Goal: Task Accomplishment & Management: Manage account settings

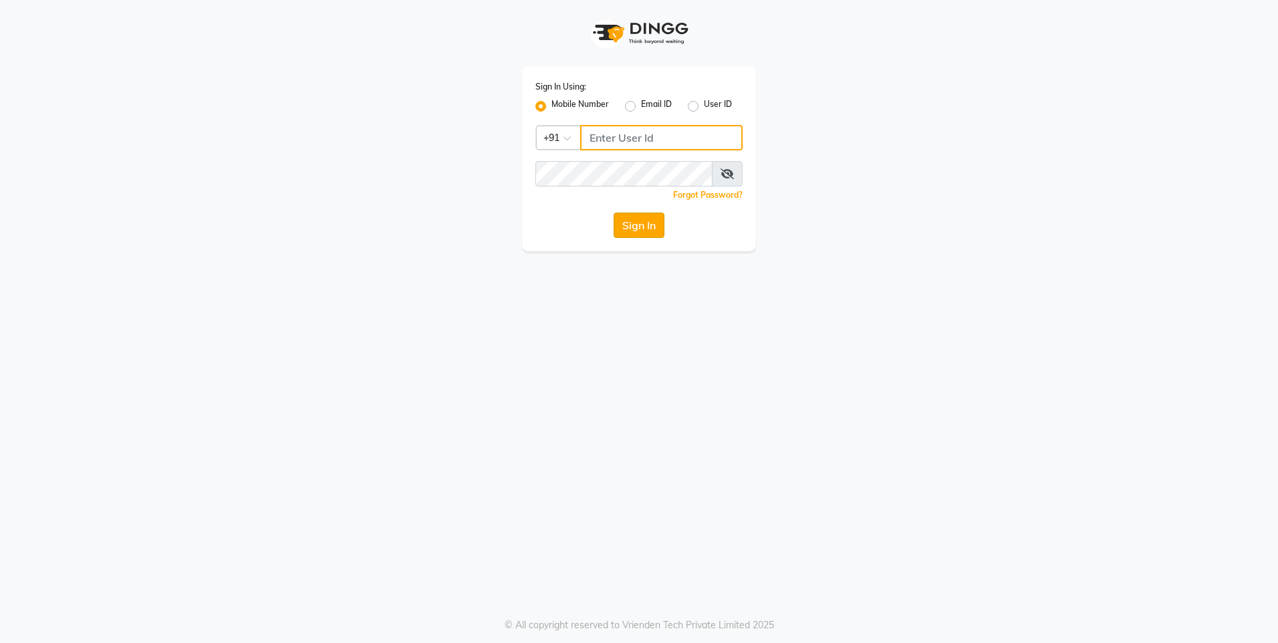
type input "7208104635"
click at [624, 224] on button "Sign In" at bounding box center [638, 224] width 51 height 25
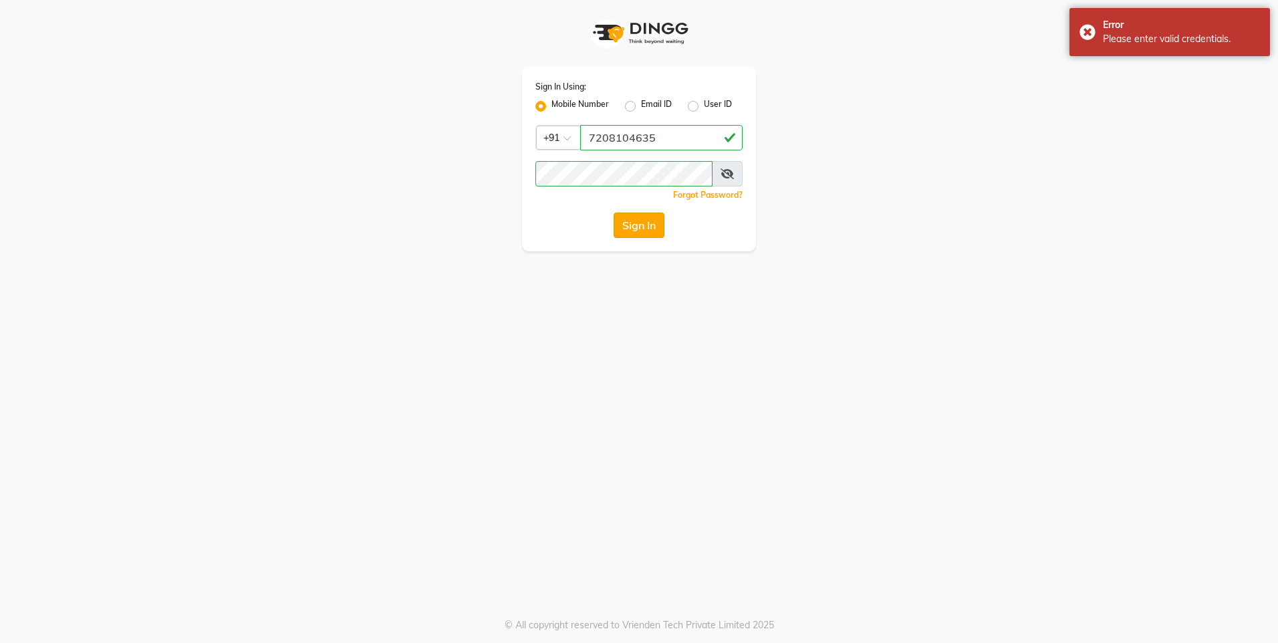
click at [621, 228] on button "Sign In" at bounding box center [638, 224] width 51 height 25
click at [628, 226] on button "Sign In" at bounding box center [638, 224] width 51 height 25
click at [641, 221] on button "Sign In" at bounding box center [638, 224] width 51 height 25
click at [1087, 27] on div "Error Please enter valid credentials." at bounding box center [1169, 32] width 200 height 48
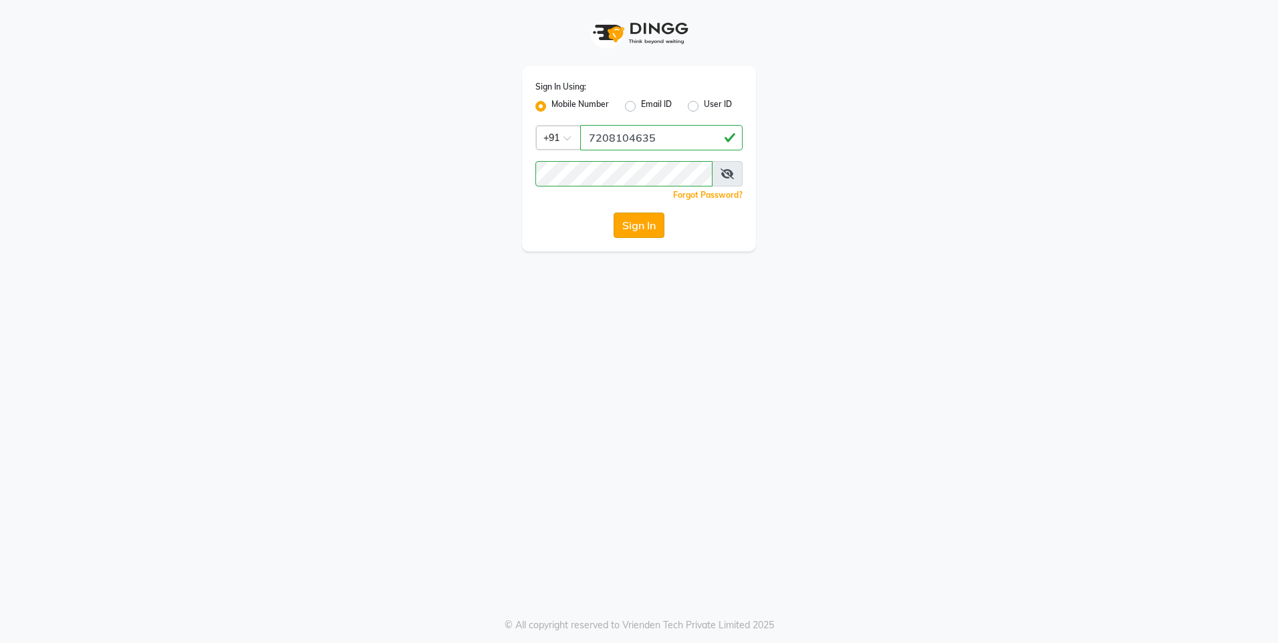
click at [642, 224] on button "Sign In" at bounding box center [638, 224] width 51 height 25
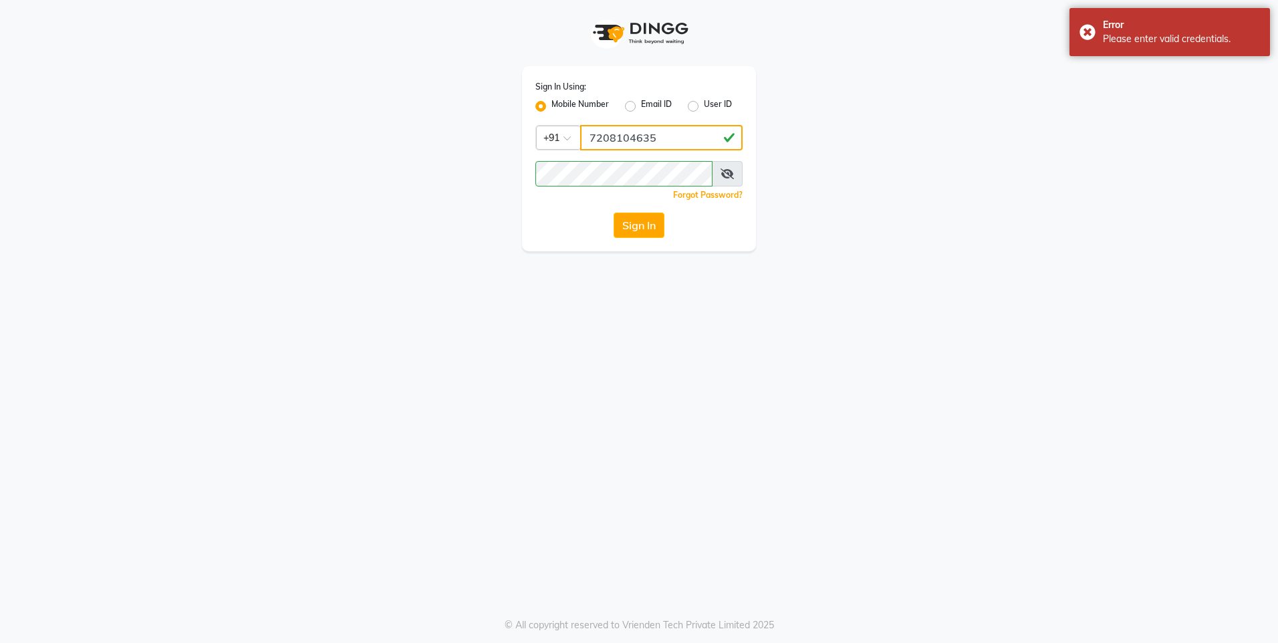
click at [671, 132] on input "7208104635" at bounding box center [661, 137] width 162 height 25
click at [722, 171] on icon at bounding box center [726, 173] width 13 height 11
click at [641, 235] on button "Sign In" at bounding box center [638, 224] width 51 height 25
click at [632, 222] on button "Sign In" at bounding box center [638, 224] width 51 height 25
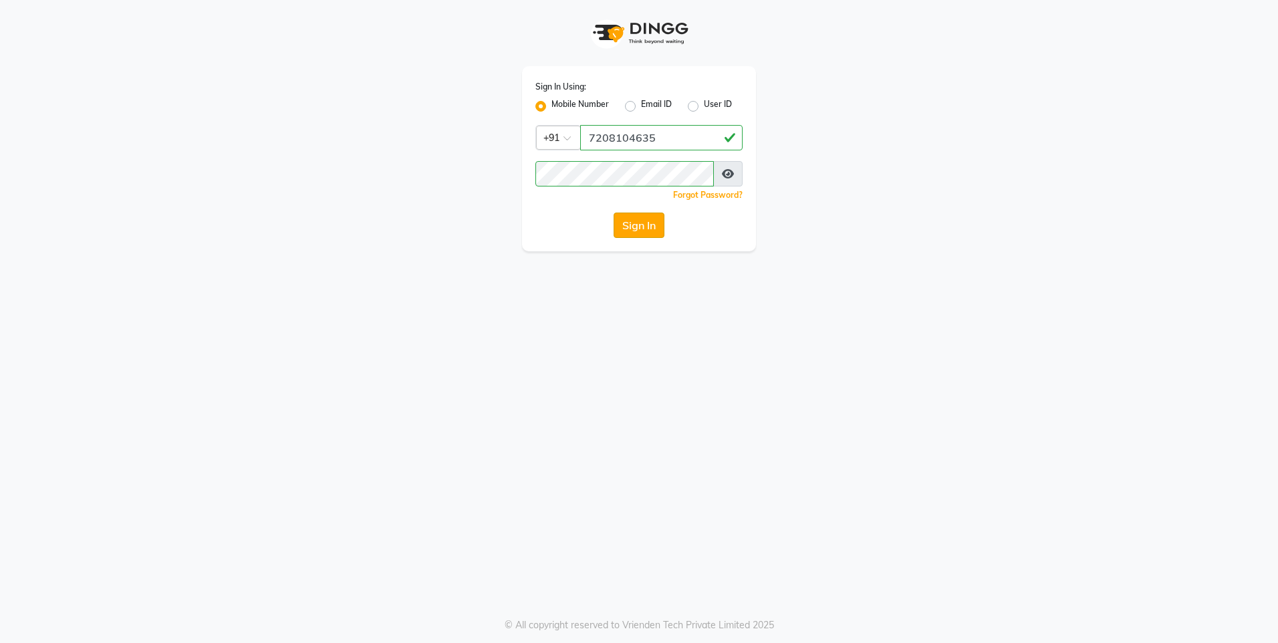
click at [632, 222] on button "Sign In" at bounding box center [638, 224] width 51 height 25
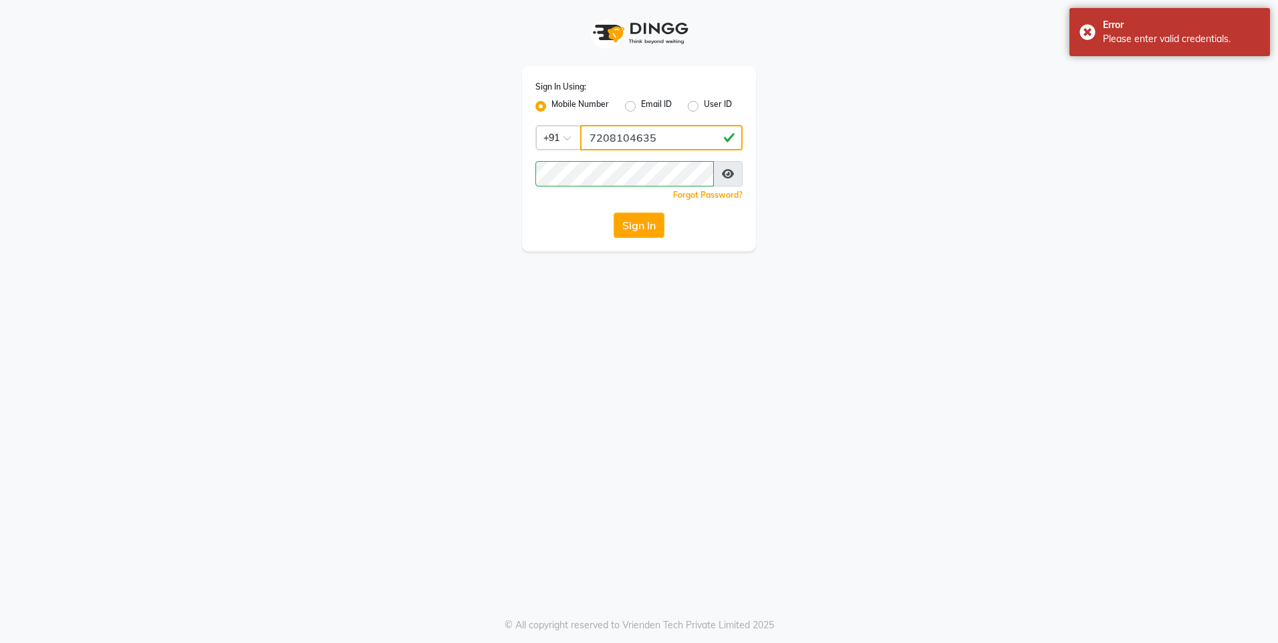
click at [694, 146] on input "7208104635" at bounding box center [661, 137] width 162 height 25
click at [520, 215] on div "Sign In Using: Mobile Number Email ID User ID Country Code × [PHONE_NUMBER] Rem…" at bounding box center [639, 125] width 254 height 251
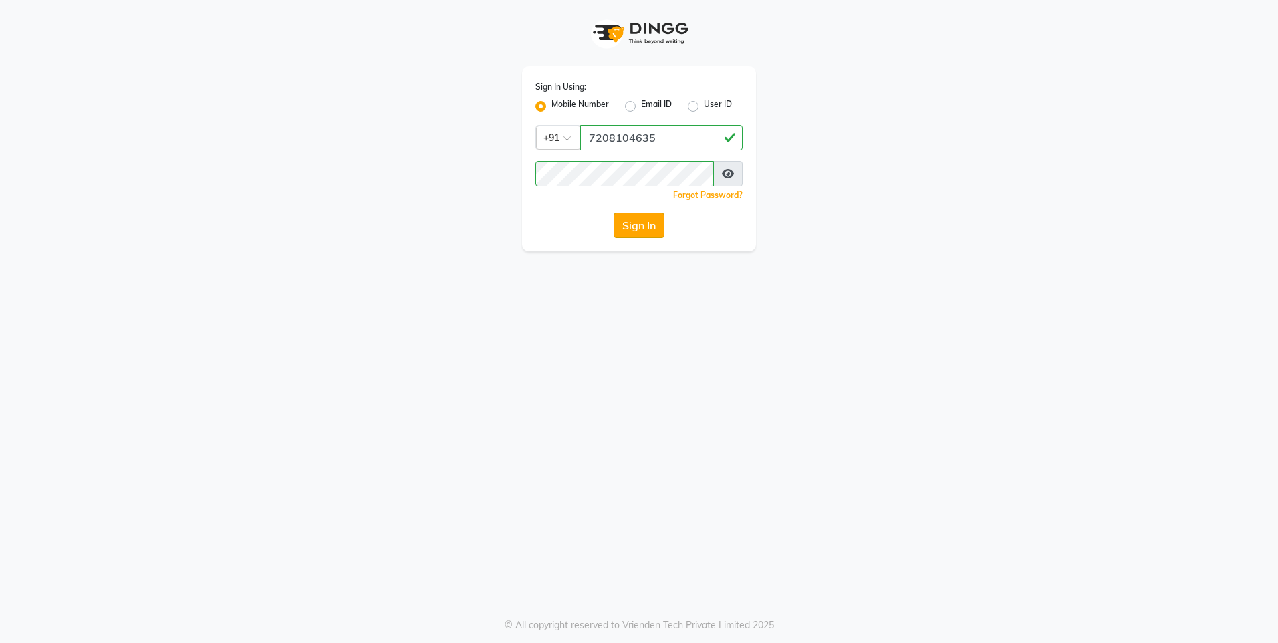
click at [633, 214] on button "Sign In" at bounding box center [638, 224] width 51 height 25
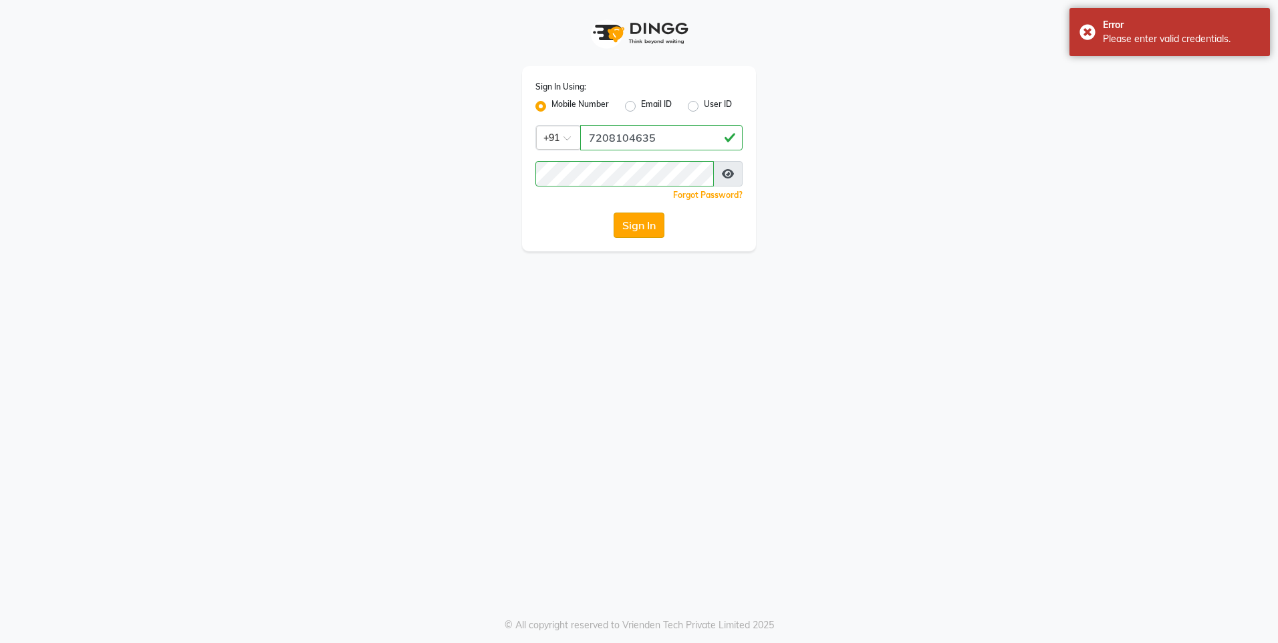
click at [635, 219] on button "Sign In" at bounding box center [638, 224] width 51 height 25
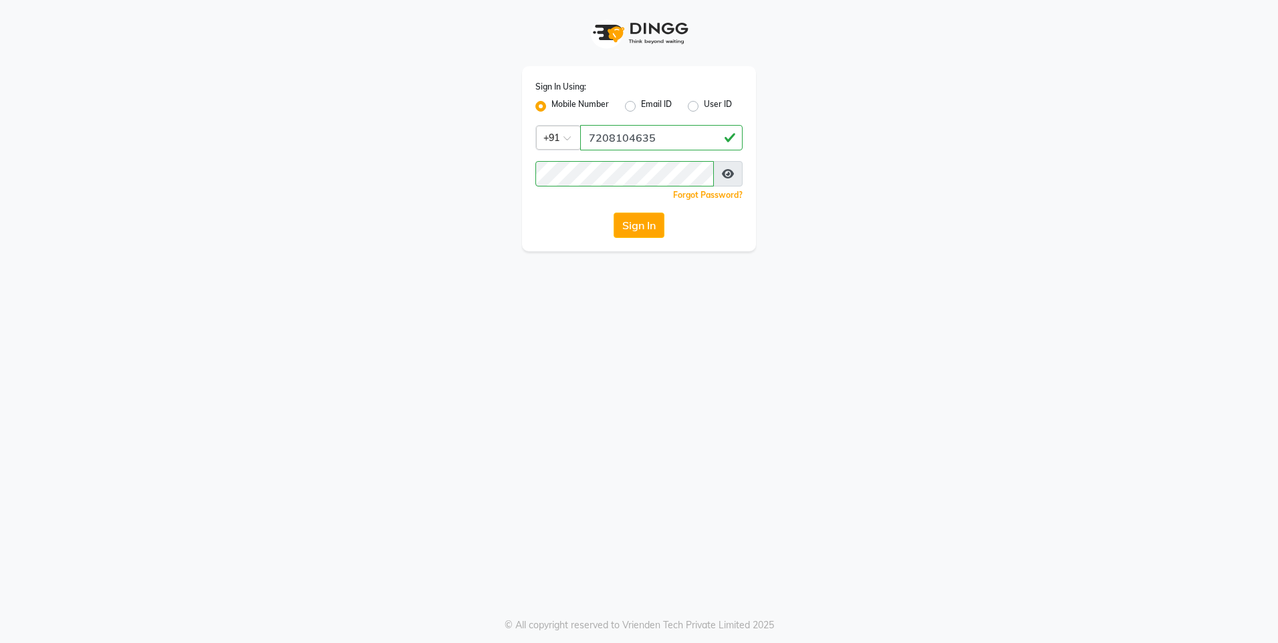
click at [736, 174] on span at bounding box center [727, 173] width 29 height 25
click at [730, 174] on icon at bounding box center [728, 173] width 12 height 11
click at [635, 229] on button "Sign In" at bounding box center [638, 224] width 51 height 25
